Goal: Task Accomplishment & Management: Complete application form

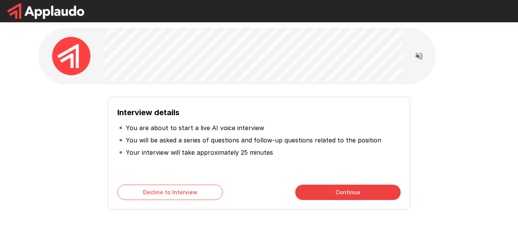
click at [333, 190] on button "Continue" at bounding box center [347, 191] width 105 height 15
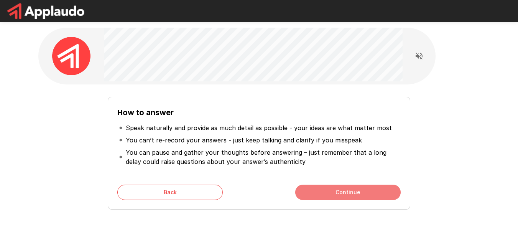
click at [333, 190] on button "Continue" at bounding box center [347, 191] width 105 height 15
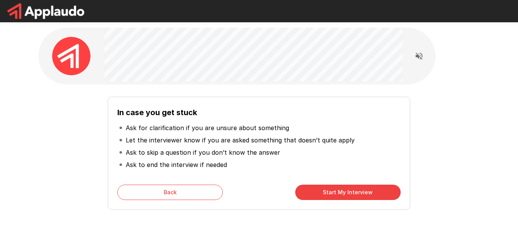
click at [361, 190] on button "Start My Interview" at bounding box center [347, 191] width 105 height 15
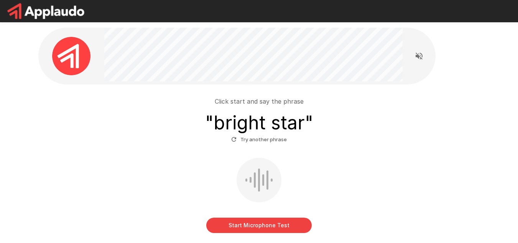
click at [273, 229] on button "Start Microphone Test" at bounding box center [258, 224] width 105 height 15
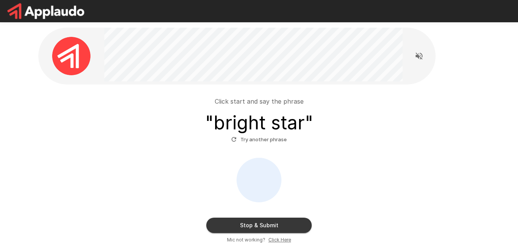
scroll to position [36, 0]
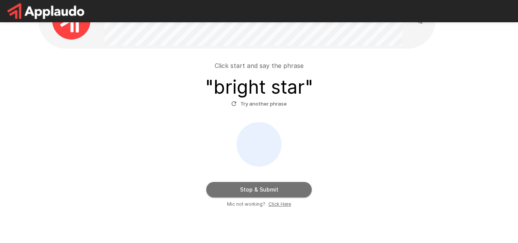
click at [262, 187] on button "Stop & Submit" at bounding box center [258, 189] width 105 height 15
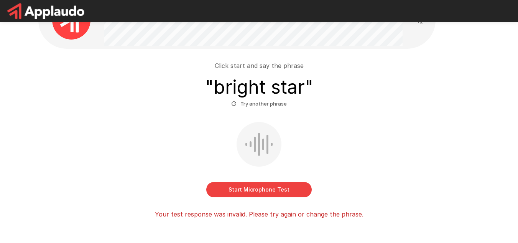
click at [266, 189] on button "Start Microphone Test" at bounding box center [258, 189] width 105 height 15
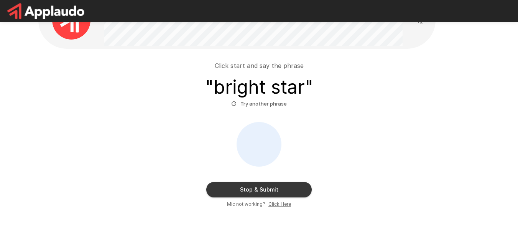
click at [273, 190] on button "Stop & Submit" at bounding box center [258, 189] width 105 height 15
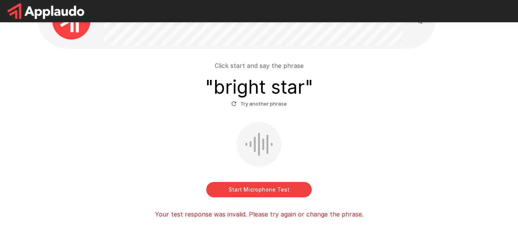
click at [281, 193] on button "Start Microphone Test" at bounding box center [258, 189] width 105 height 15
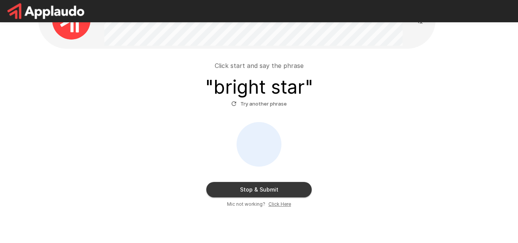
drag, startPoint x: 263, startPoint y: 105, endPoint x: 260, endPoint y: 109, distance: 4.9
click at [260, 109] on button "Try another phrase" at bounding box center [258, 104] width 59 height 12
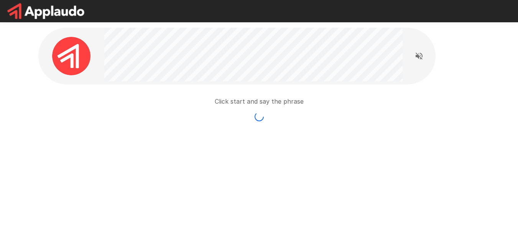
scroll to position [0, 0]
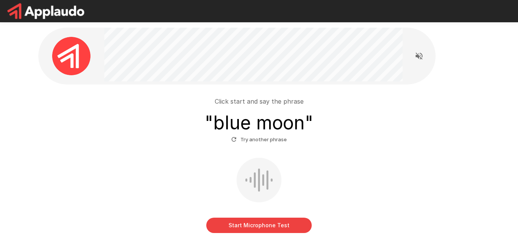
click at [258, 224] on button "Start Microphone Test" at bounding box center [258, 224] width 105 height 15
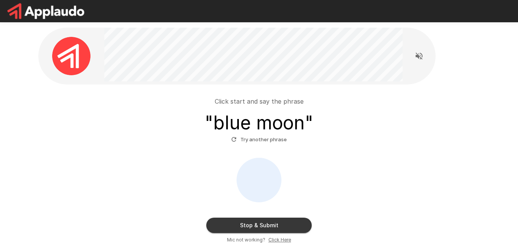
click at [266, 222] on button "Stop & Submit" at bounding box center [258, 224] width 105 height 15
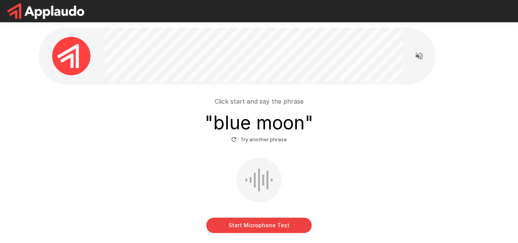
scroll to position [76, 0]
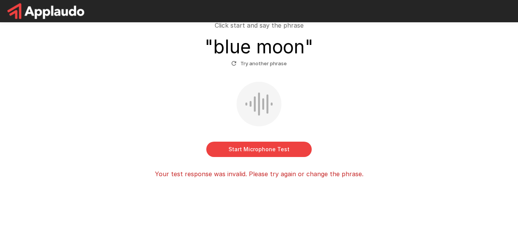
click at [270, 150] on button "Start Microphone Test" at bounding box center [258, 148] width 105 height 15
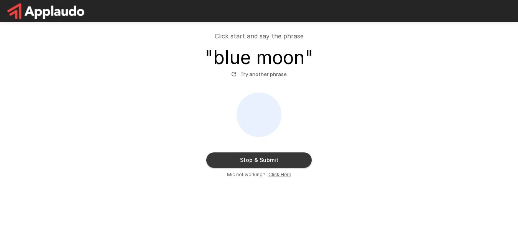
scroll to position [65, 0]
click at [271, 157] on button "Stop & Submit" at bounding box center [258, 159] width 105 height 15
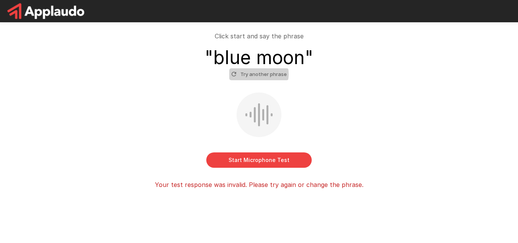
click at [257, 74] on button "Try another phrase" at bounding box center [258, 74] width 59 height 12
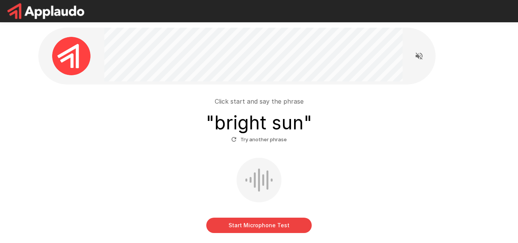
click at [258, 179] on div at bounding box center [259, 179] width 2 height 23
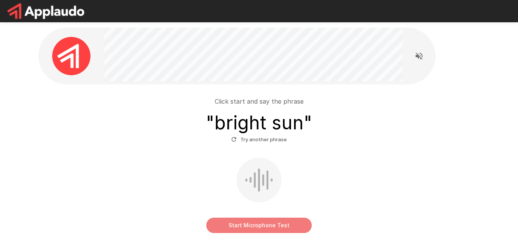
click at [248, 231] on button "Start Microphone Test" at bounding box center [258, 224] width 105 height 15
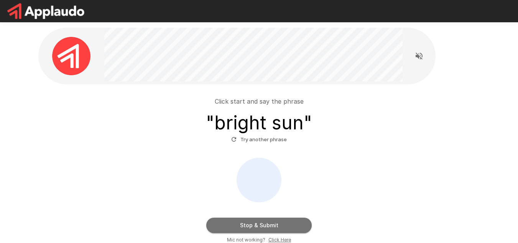
click at [266, 222] on button "Stop & Submit" at bounding box center [258, 224] width 105 height 15
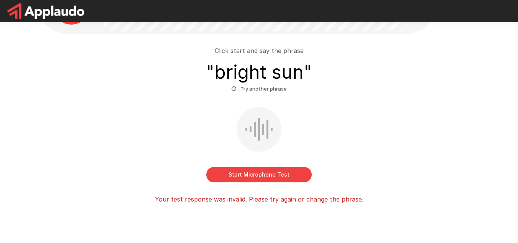
scroll to position [50, 0]
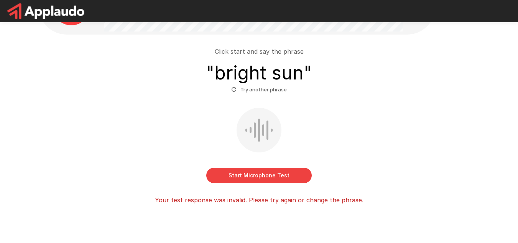
click at [275, 176] on button "Start Microphone Test" at bounding box center [258, 175] width 105 height 15
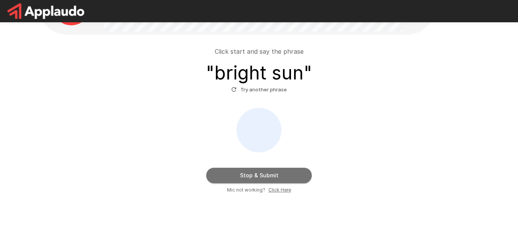
click at [266, 173] on button "Stop & Submit" at bounding box center [258, 175] width 105 height 15
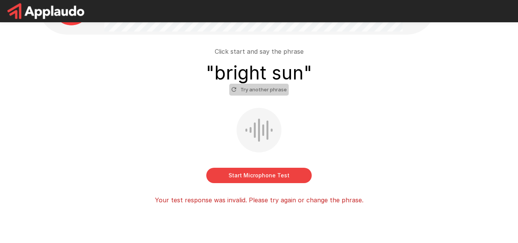
click at [265, 88] on button "Try another phrase" at bounding box center [258, 90] width 59 height 12
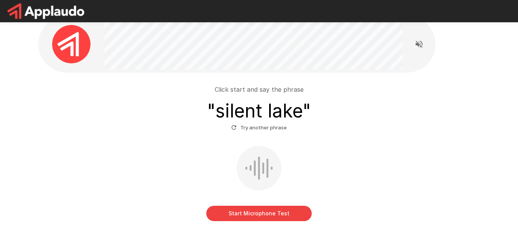
scroll to position [23, 0]
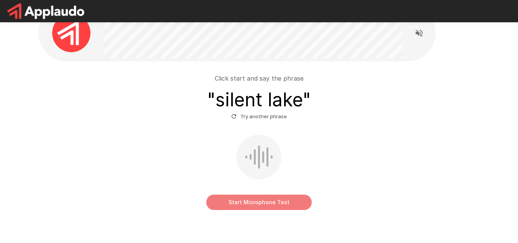
click at [265, 199] on button "Start Microphone Test" at bounding box center [258, 201] width 105 height 15
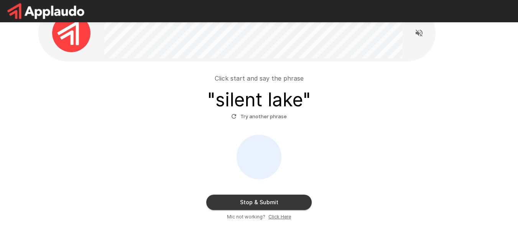
click at [176, 146] on div "Stop & Submit Mic not working? Click Here" at bounding box center [259, 178] width 436 height 86
click at [279, 216] on u "Click Here" at bounding box center [279, 217] width 23 height 6
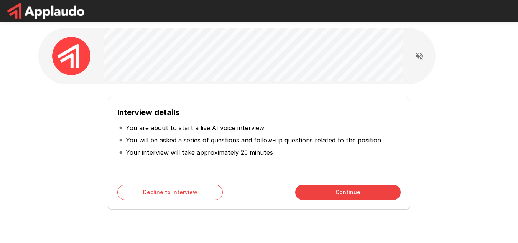
click at [329, 192] on button "Continue" at bounding box center [347, 191] width 105 height 15
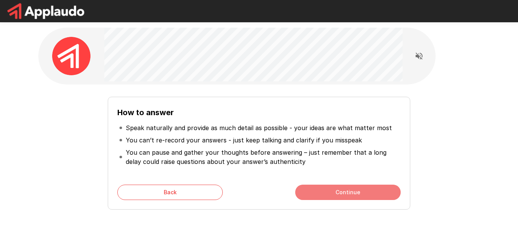
click at [351, 191] on button "Continue" at bounding box center [347, 191] width 105 height 15
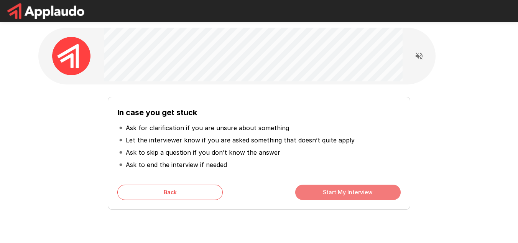
click at [341, 195] on button "Start My Interview" at bounding box center [347, 191] width 105 height 15
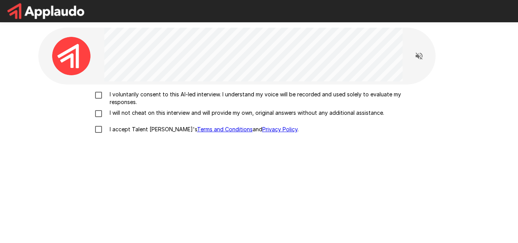
click at [97, 85] on div "I voluntarily consent to this AI-led interview. I understand my voice will be r…" at bounding box center [259, 184] width 442 height 201
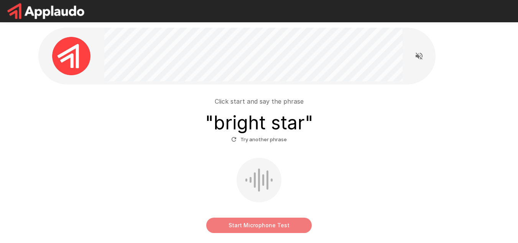
click at [261, 230] on button "Start Microphone Test" at bounding box center [258, 224] width 105 height 15
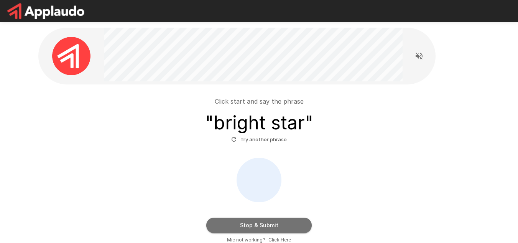
click at [259, 227] on button "Stop & Submit" at bounding box center [258, 224] width 105 height 15
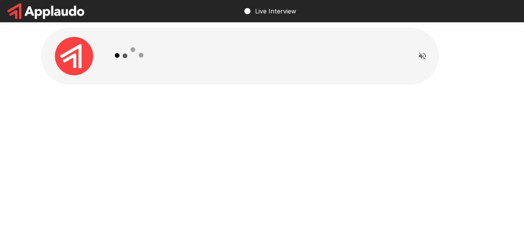
click at [292, 72] on div at bounding box center [256, 56] width 298 height 57
drag, startPoint x: 234, startPoint y: 120, endPoint x: 174, endPoint y: -30, distance: 161.5
click at [174, 0] on html "Live Interview" at bounding box center [262, 121] width 524 height 243
click at [227, 113] on div at bounding box center [262, 73] width 460 height 146
click at [426, 57] on icon "Read questions aloud" at bounding box center [422, 55] width 9 height 9
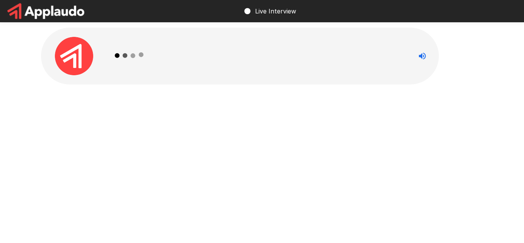
click at [373, 77] on div at bounding box center [256, 56] width 298 height 57
click at [415, 54] on button "Read questions aloud" at bounding box center [422, 55] width 15 height 15
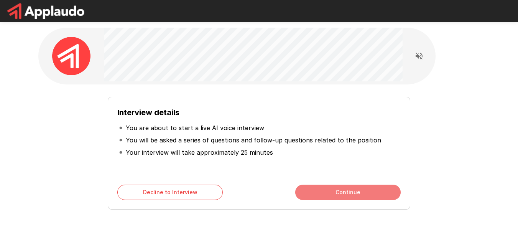
click at [375, 197] on button "Continue" at bounding box center [347, 191] width 105 height 15
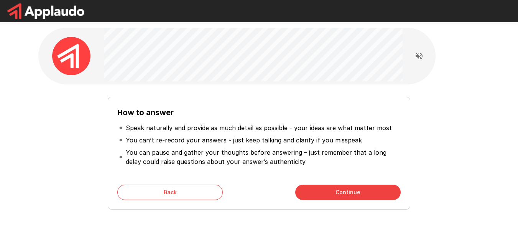
click at [375, 197] on button "Continue" at bounding box center [347, 191] width 105 height 15
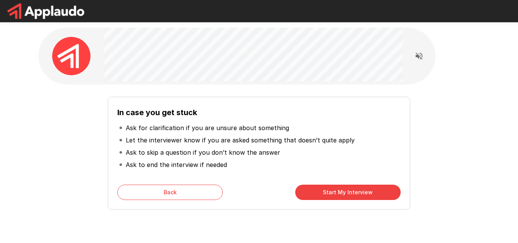
click at [375, 197] on button "Start My Interview" at bounding box center [347, 191] width 105 height 15
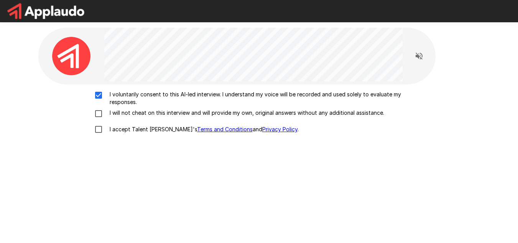
click at [99, 118] on div "I voluntarily consent to this AI-led interview. I understand my voice will be r…" at bounding box center [259, 113] width 436 height 47
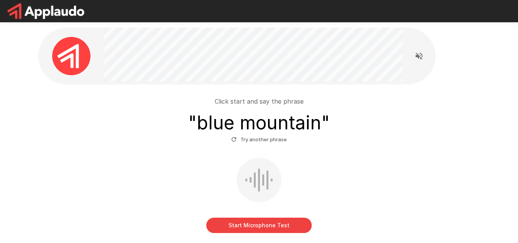
scroll to position [54, 0]
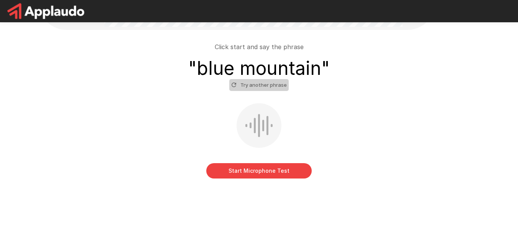
click at [275, 86] on button "Try another phrase" at bounding box center [258, 85] width 59 height 12
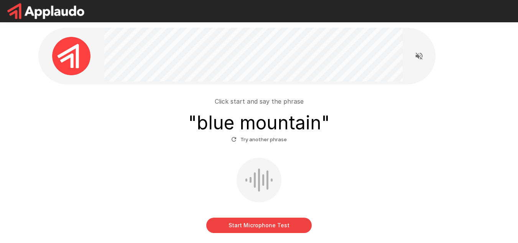
click at [275, 140] on button "Try another phrase" at bounding box center [258, 139] width 59 height 12
click at [271, 138] on button "Try another phrase" at bounding box center [258, 139] width 59 height 12
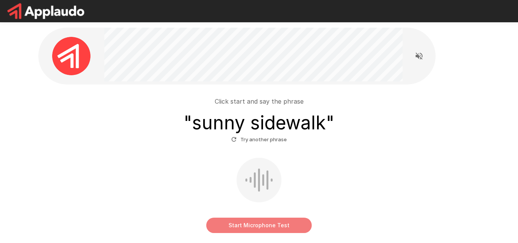
click at [253, 219] on button "Start Microphone Test" at bounding box center [258, 224] width 105 height 15
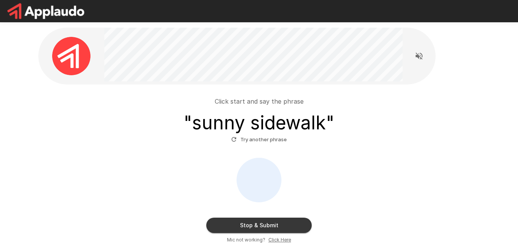
scroll to position [65, 0]
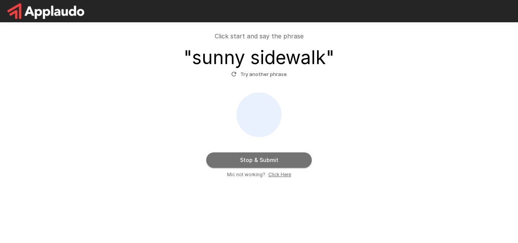
click at [286, 156] on button "Stop & Submit" at bounding box center [258, 159] width 105 height 15
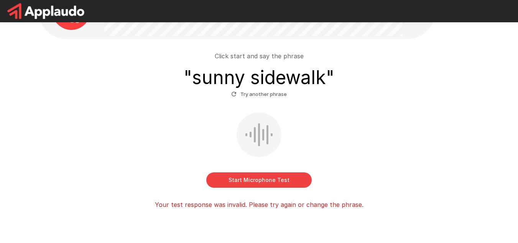
scroll to position [45, 0]
click at [278, 94] on button "Try another phrase" at bounding box center [258, 95] width 59 height 12
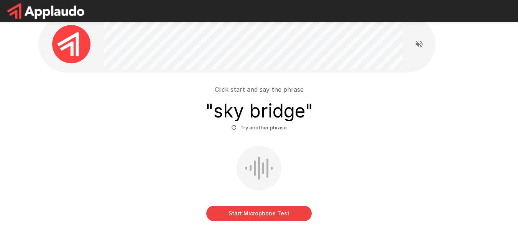
scroll to position [13, 0]
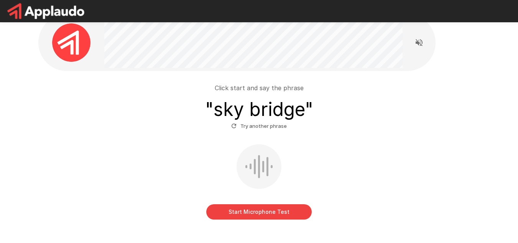
click at [270, 212] on button "Start Microphone Test" at bounding box center [258, 211] width 105 height 15
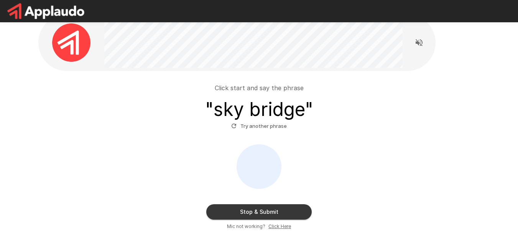
click at [279, 212] on button "Stop & Submit" at bounding box center [258, 211] width 105 height 15
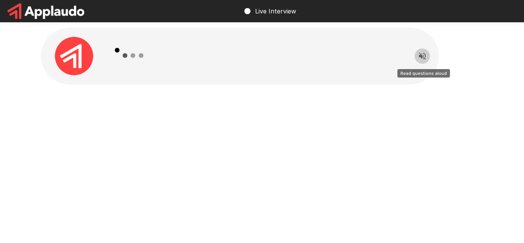
click at [423, 55] on icon "Read questions aloud" at bounding box center [422, 56] width 7 height 7
click at [279, 9] on p "Live Interview" at bounding box center [275, 11] width 41 height 9
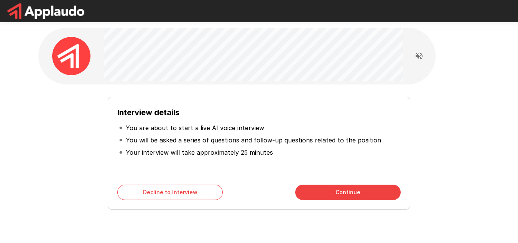
click at [345, 193] on button "Continue" at bounding box center [347, 191] width 105 height 15
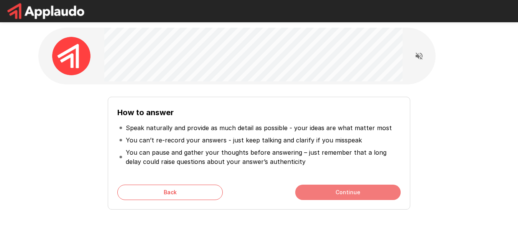
click at [316, 191] on button "Continue" at bounding box center [347, 191] width 105 height 15
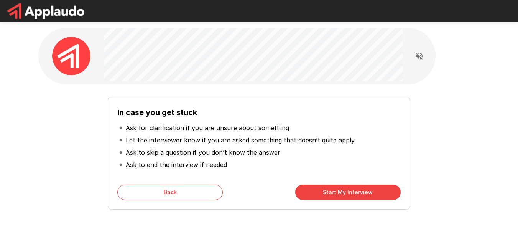
click at [316, 191] on button "Start My Interview" at bounding box center [347, 191] width 105 height 15
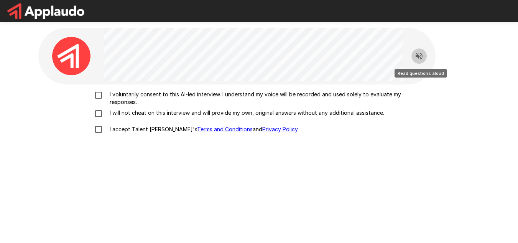
click at [422, 56] on icon "Read questions aloud" at bounding box center [419, 56] width 7 height 7
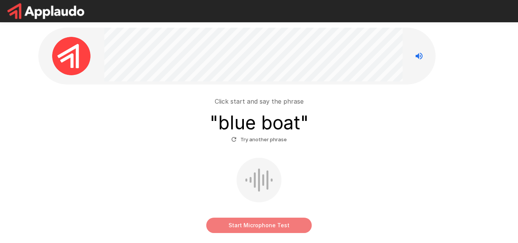
click at [255, 220] on button "Start Microphone Test" at bounding box center [258, 224] width 105 height 15
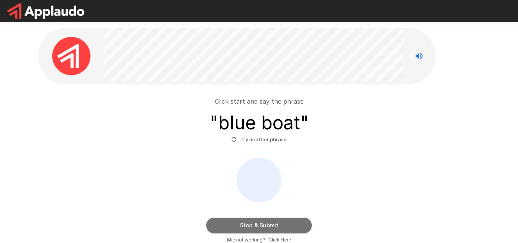
click at [263, 225] on button "Stop & Submit" at bounding box center [258, 224] width 105 height 15
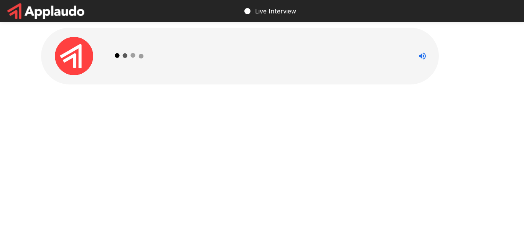
click at [322, 180] on div "Live Interview" at bounding box center [262, 121] width 524 height 243
